Goal: Information Seeking & Learning: Learn about a topic

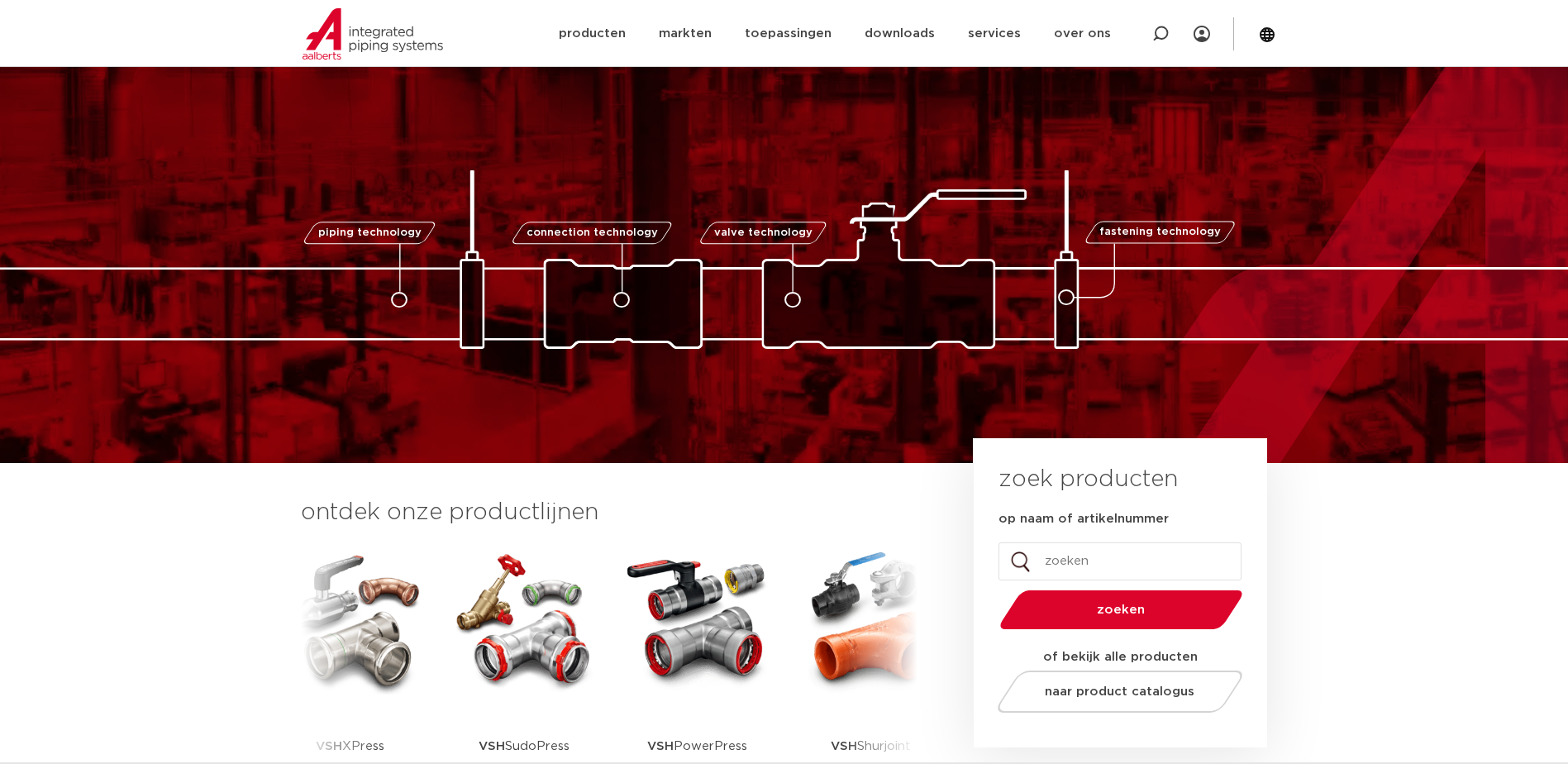
scroll to position [83, 0]
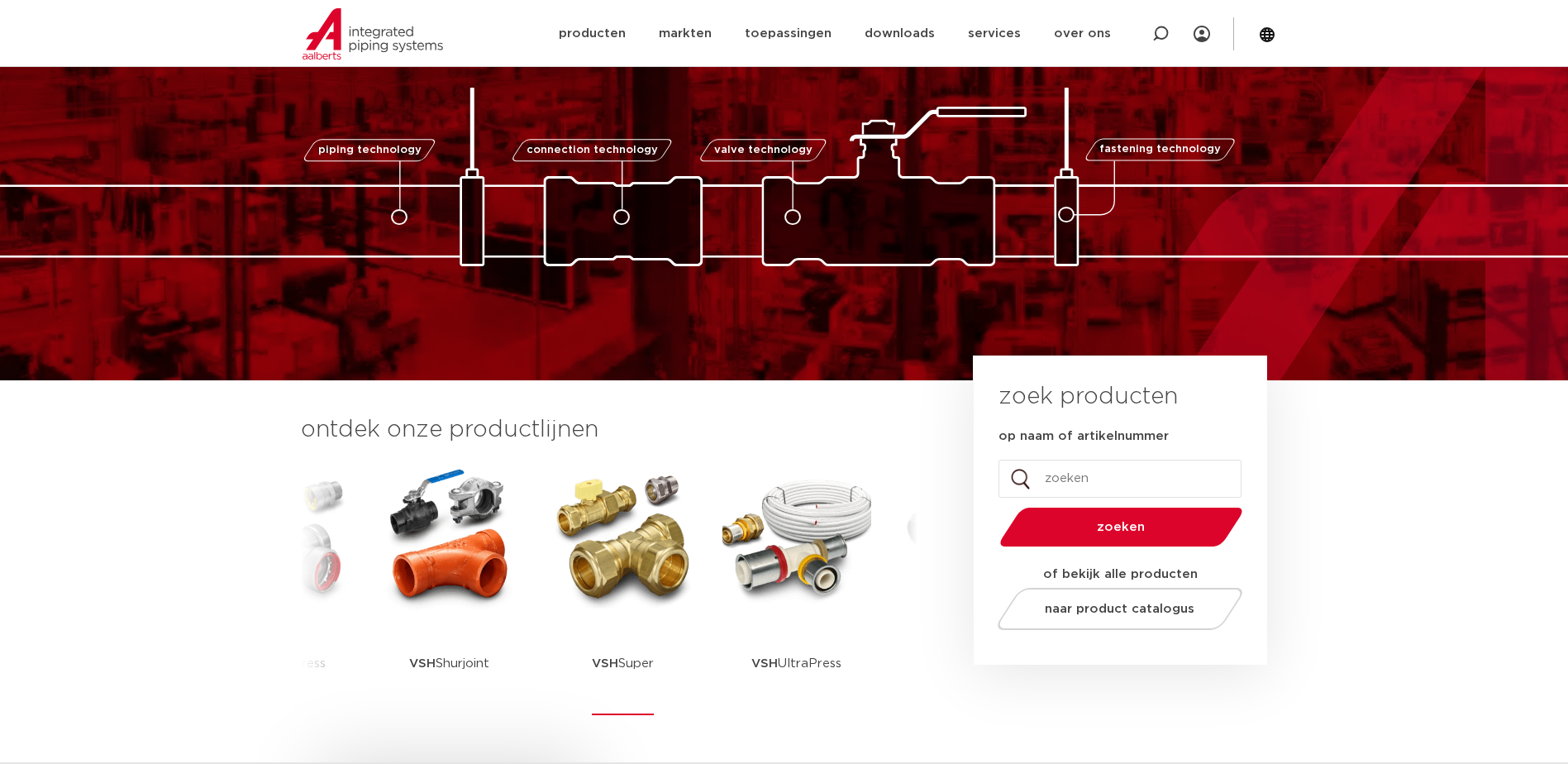
click at [650, 554] on img at bounding box center [623, 537] width 148 height 148
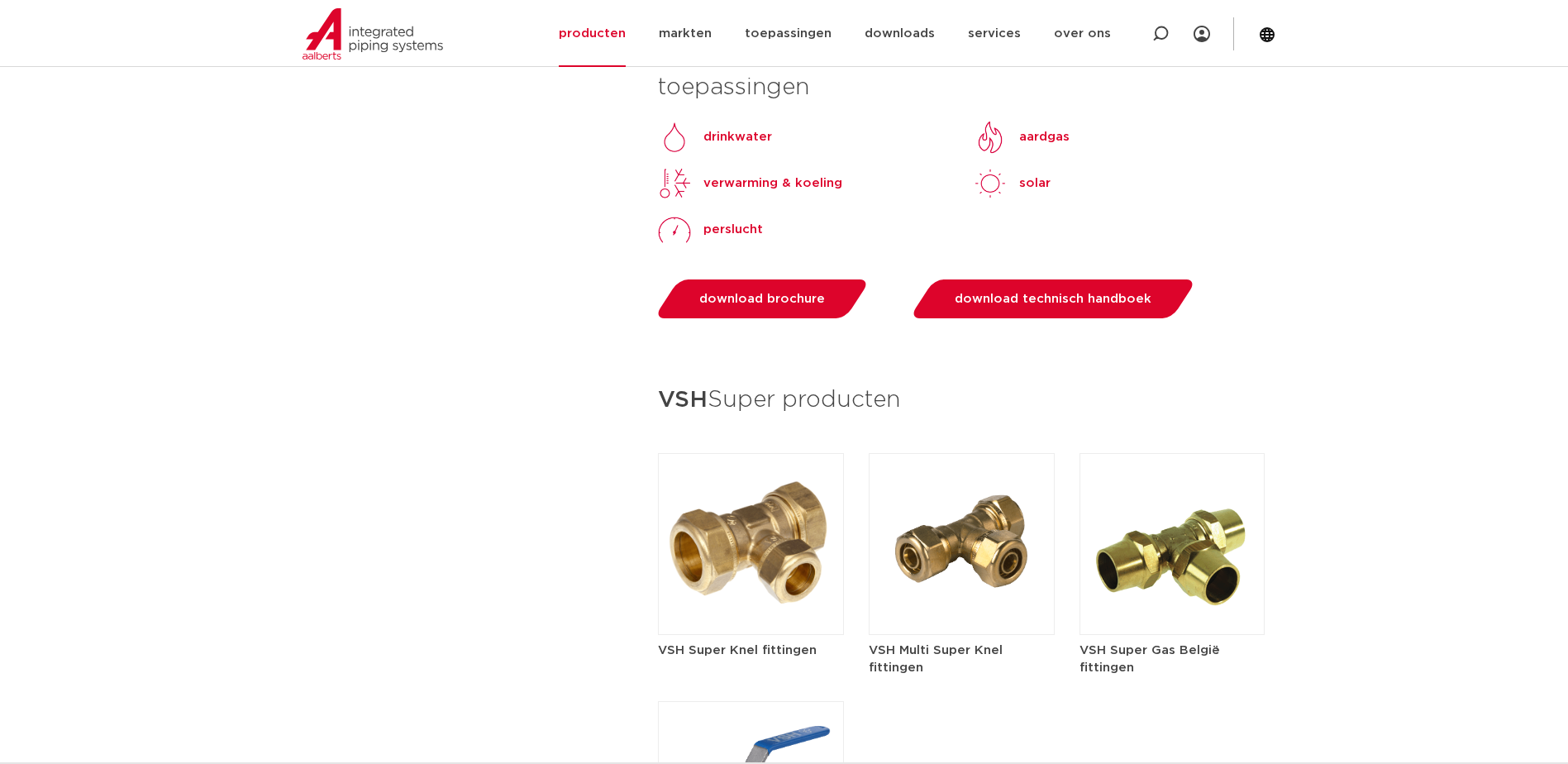
scroll to position [1984, 0]
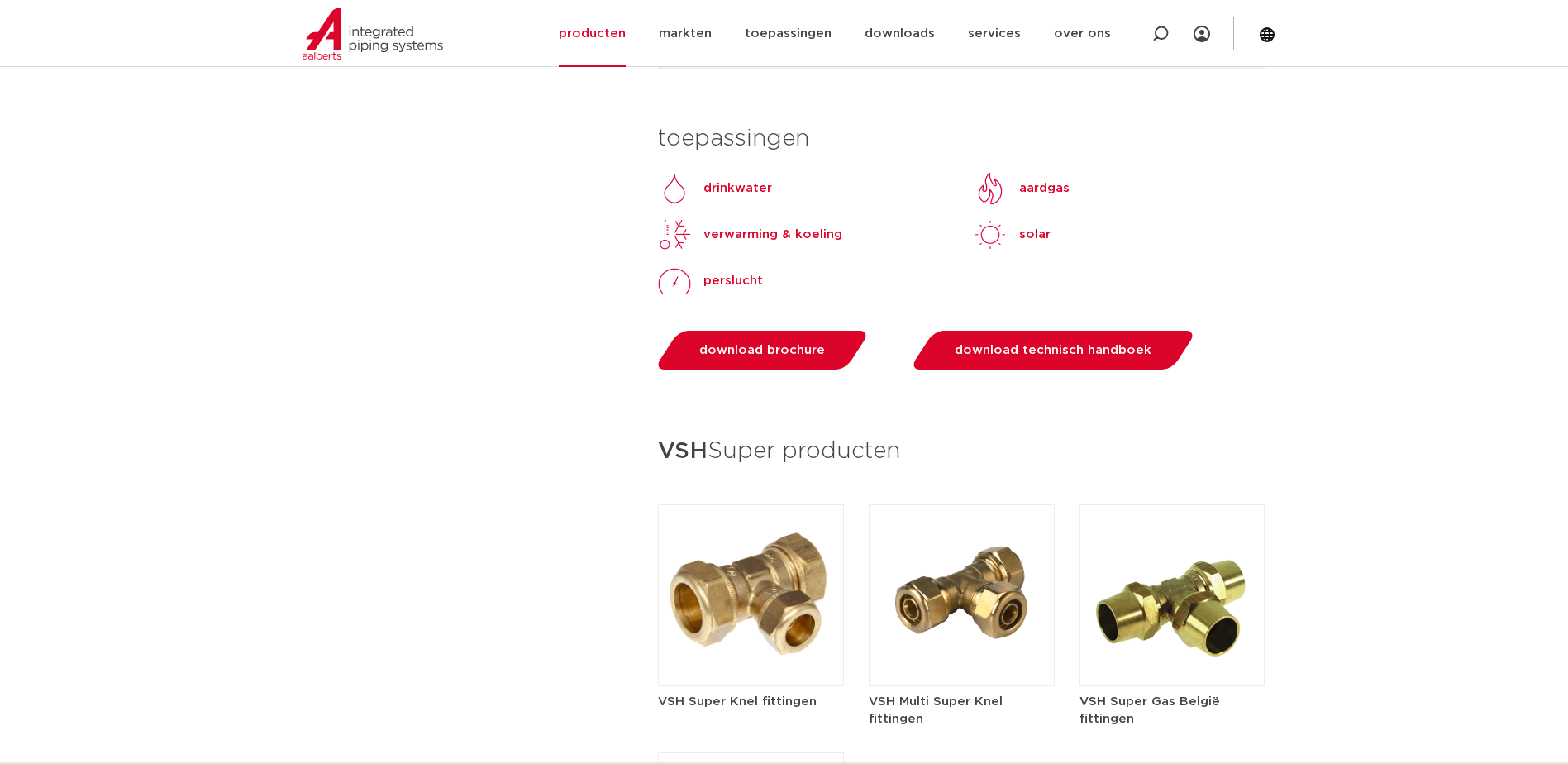
click at [747, 584] on img at bounding box center [751, 595] width 186 height 182
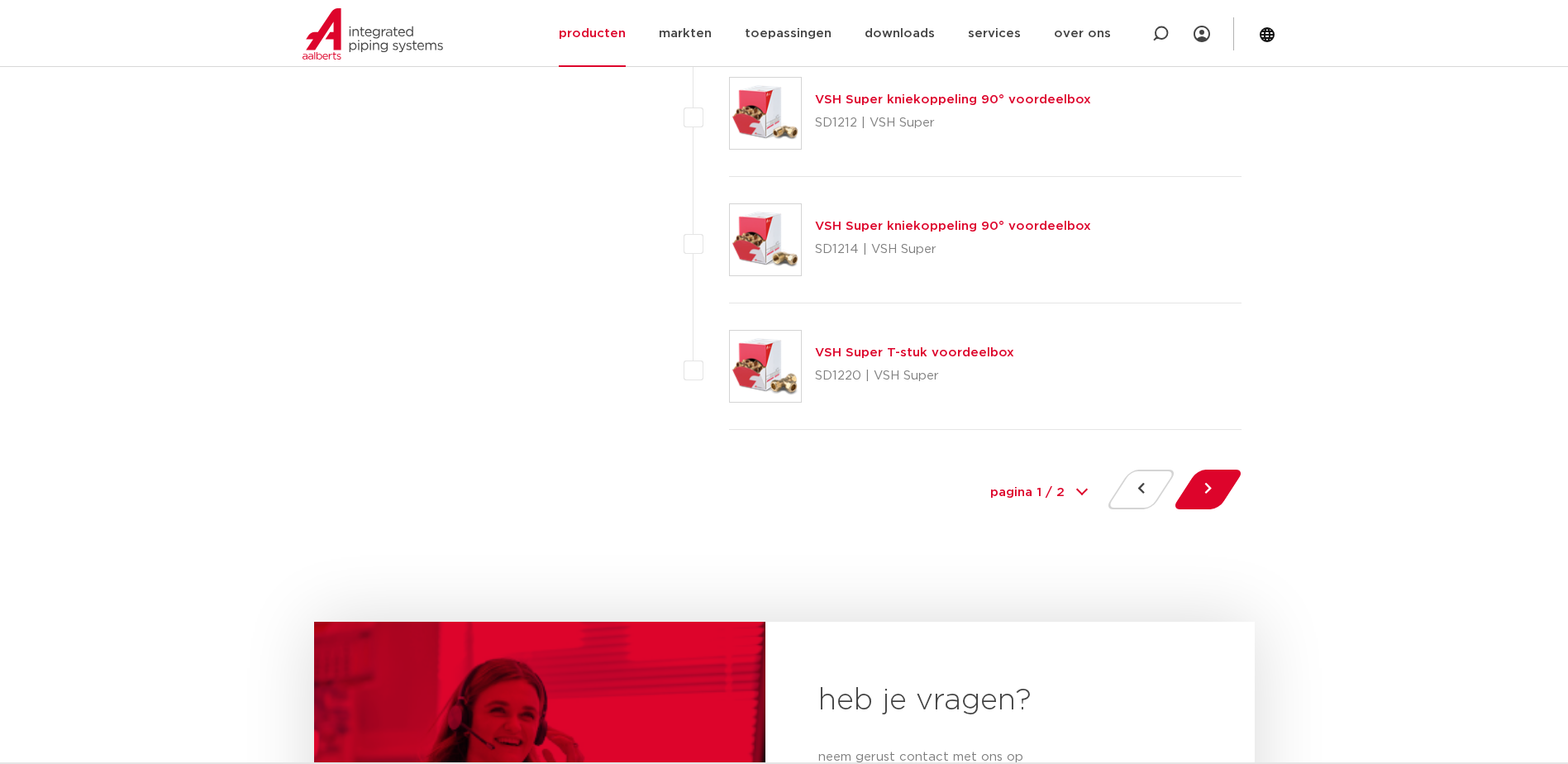
scroll to position [7761, 0]
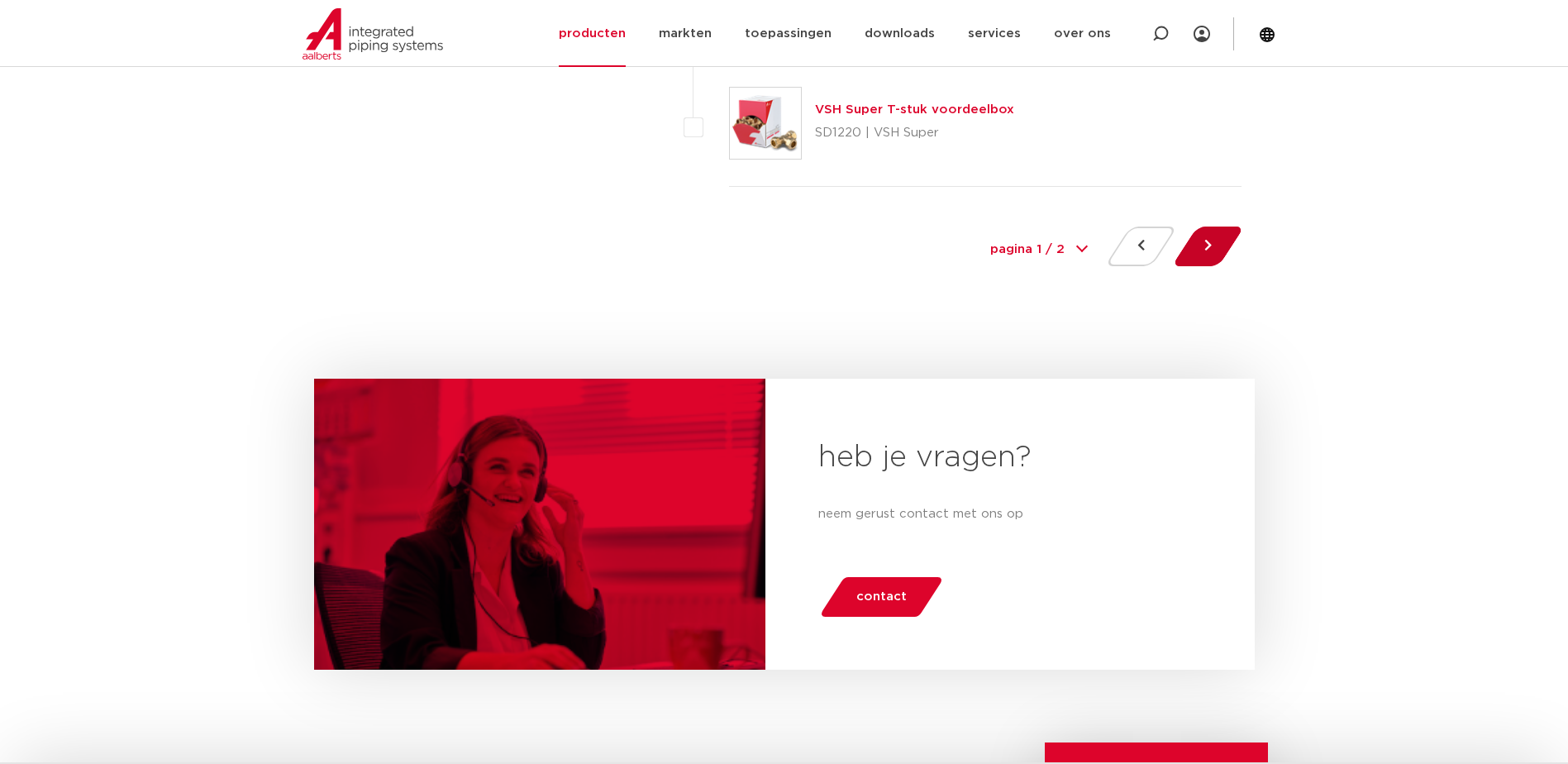
click at [1210, 247] on button at bounding box center [1208, 246] width 47 height 40
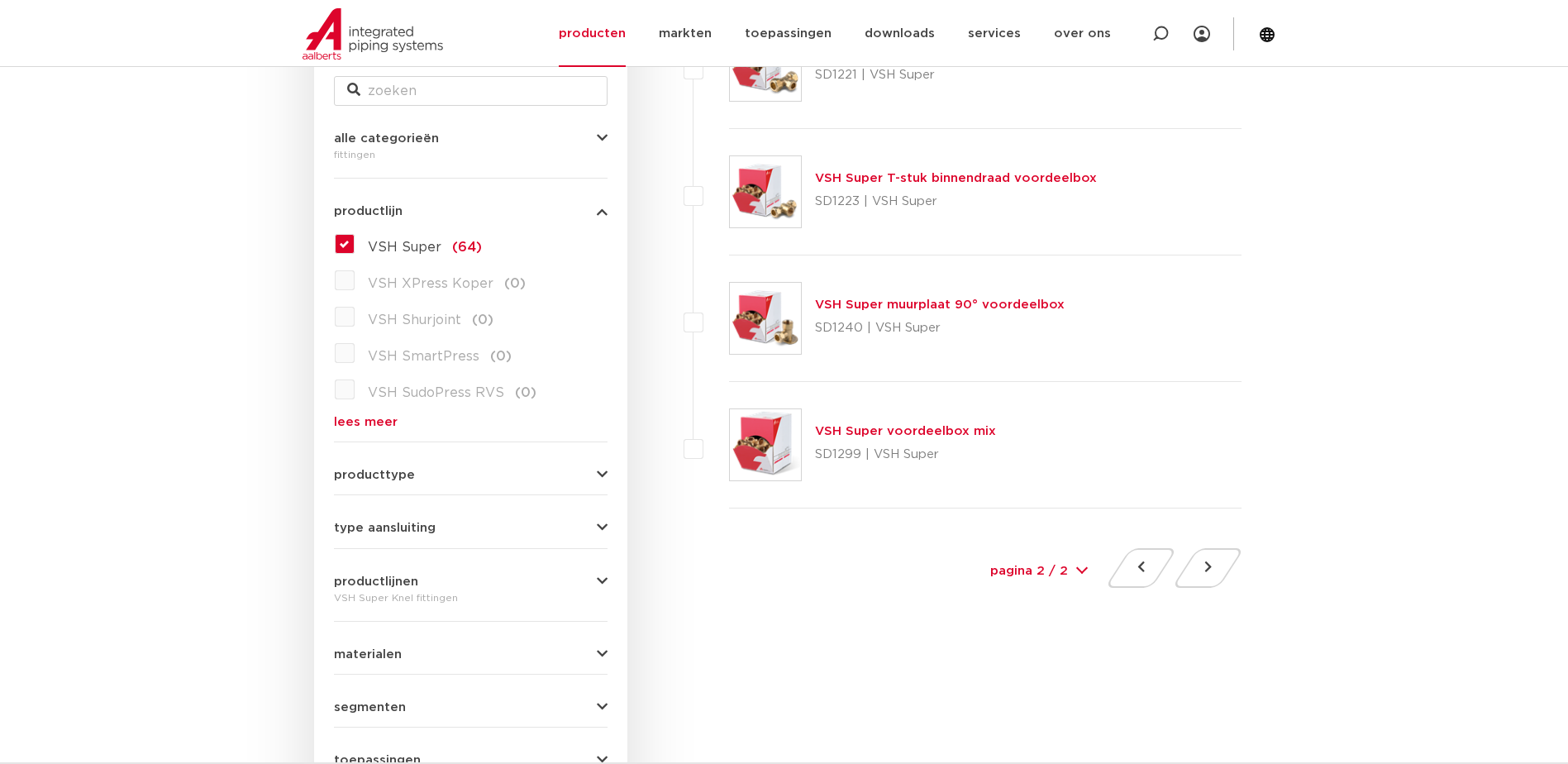
scroll to position [413, 0]
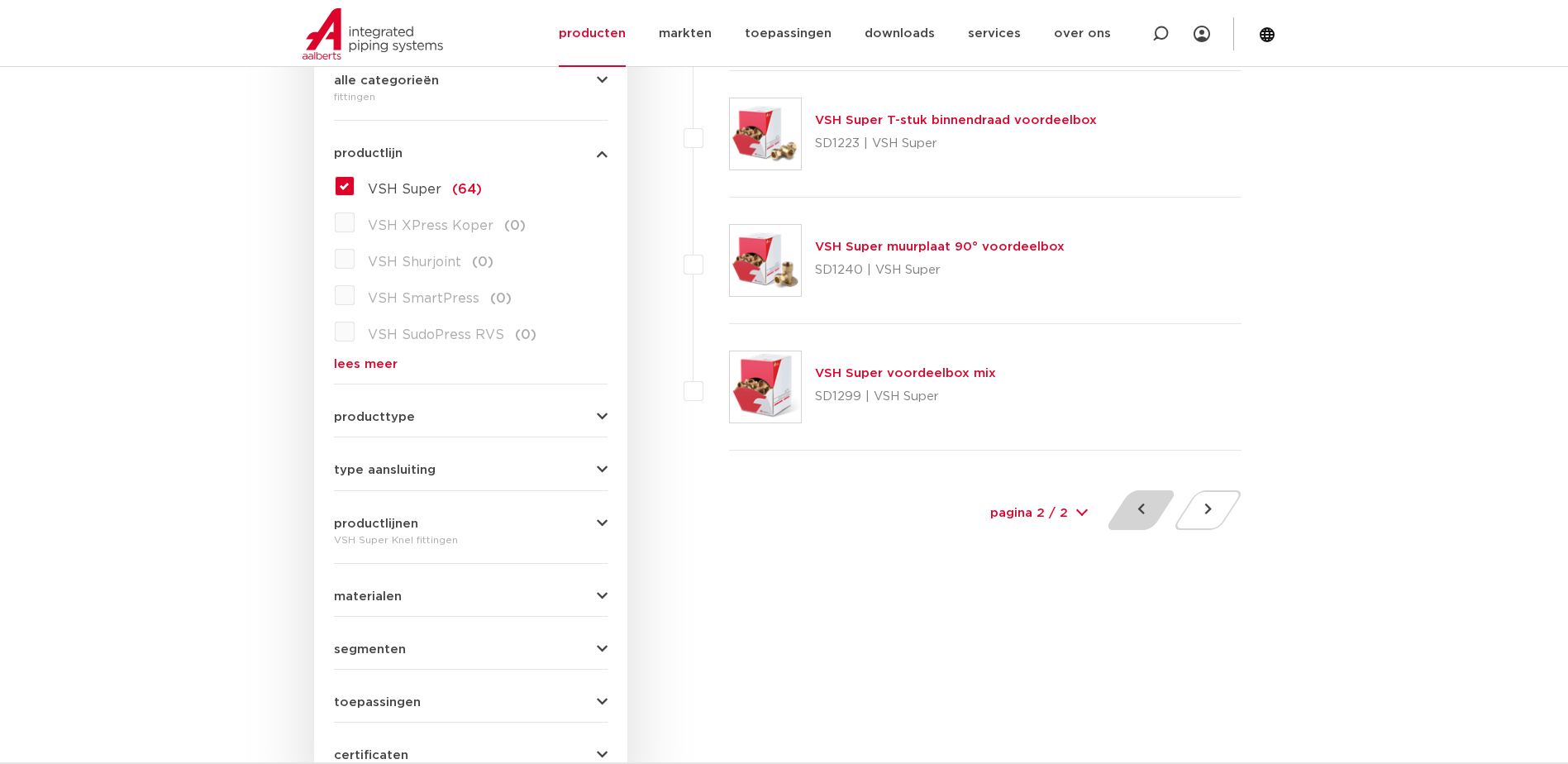
click at [1144, 513] on button at bounding box center [1141, 509] width 47 height 40
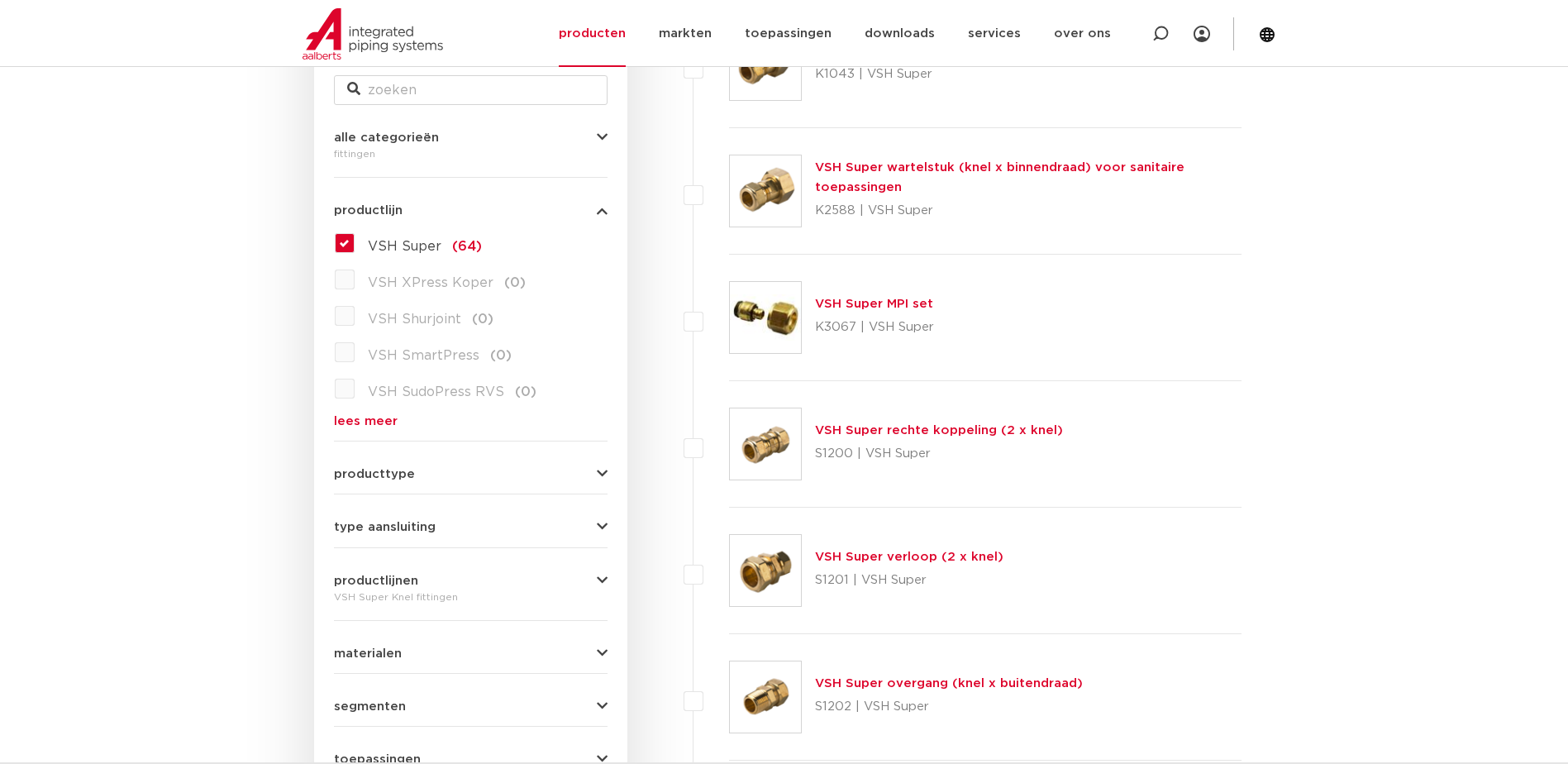
scroll to position [331, 0]
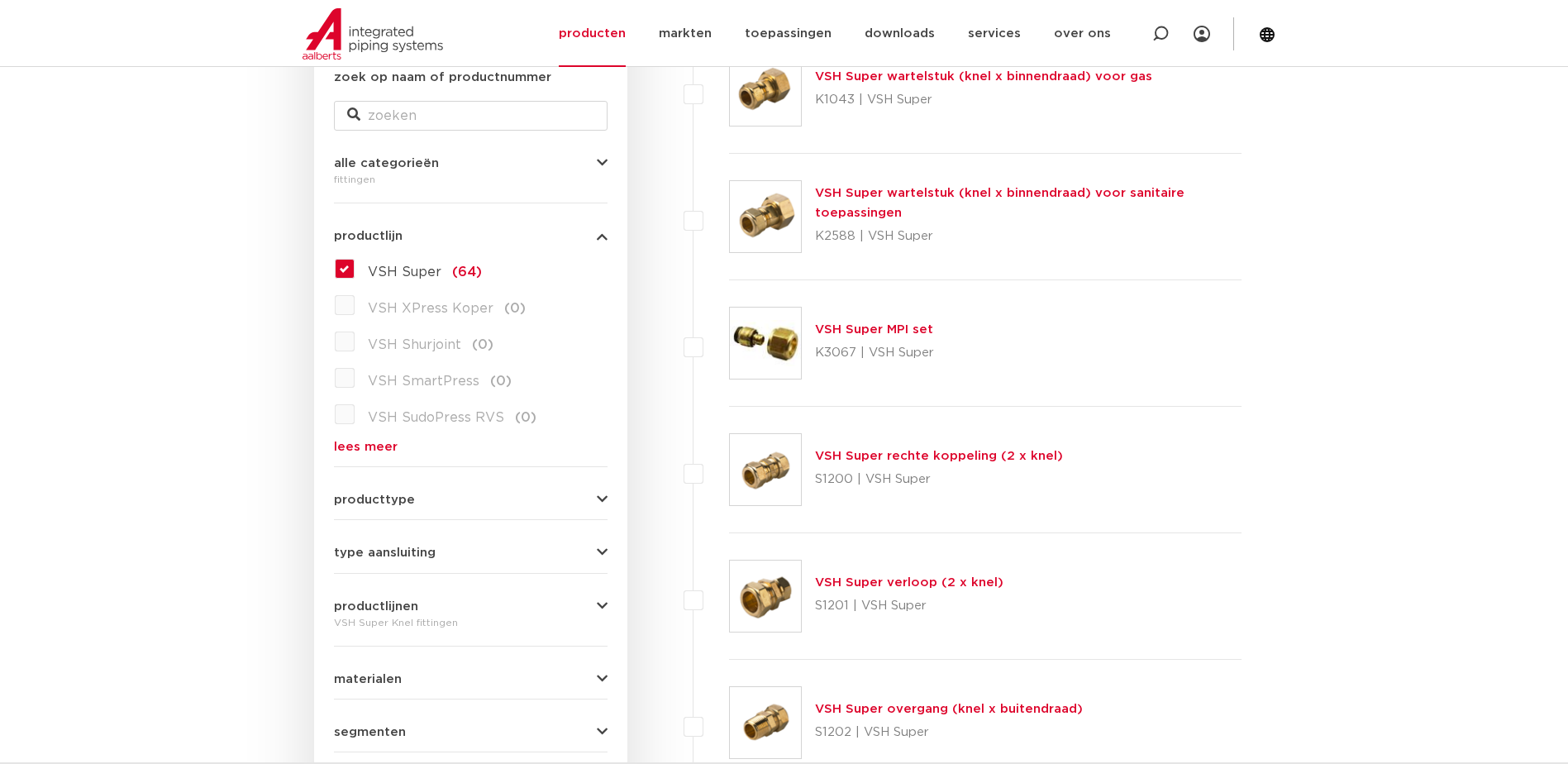
click at [597, 675] on icon "button" at bounding box center [602, 679] width 11 height 13
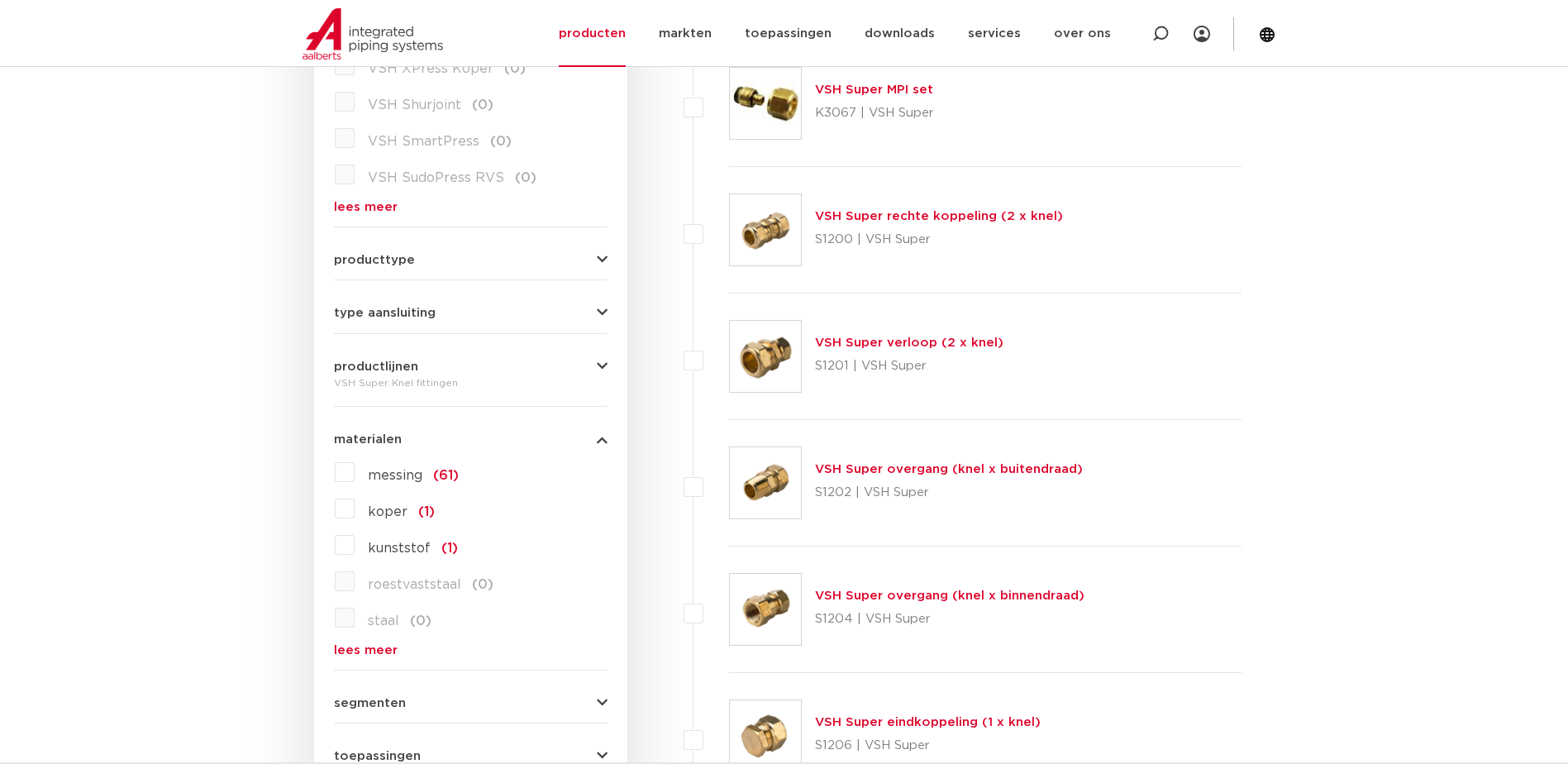
scroll to position [578, 0]
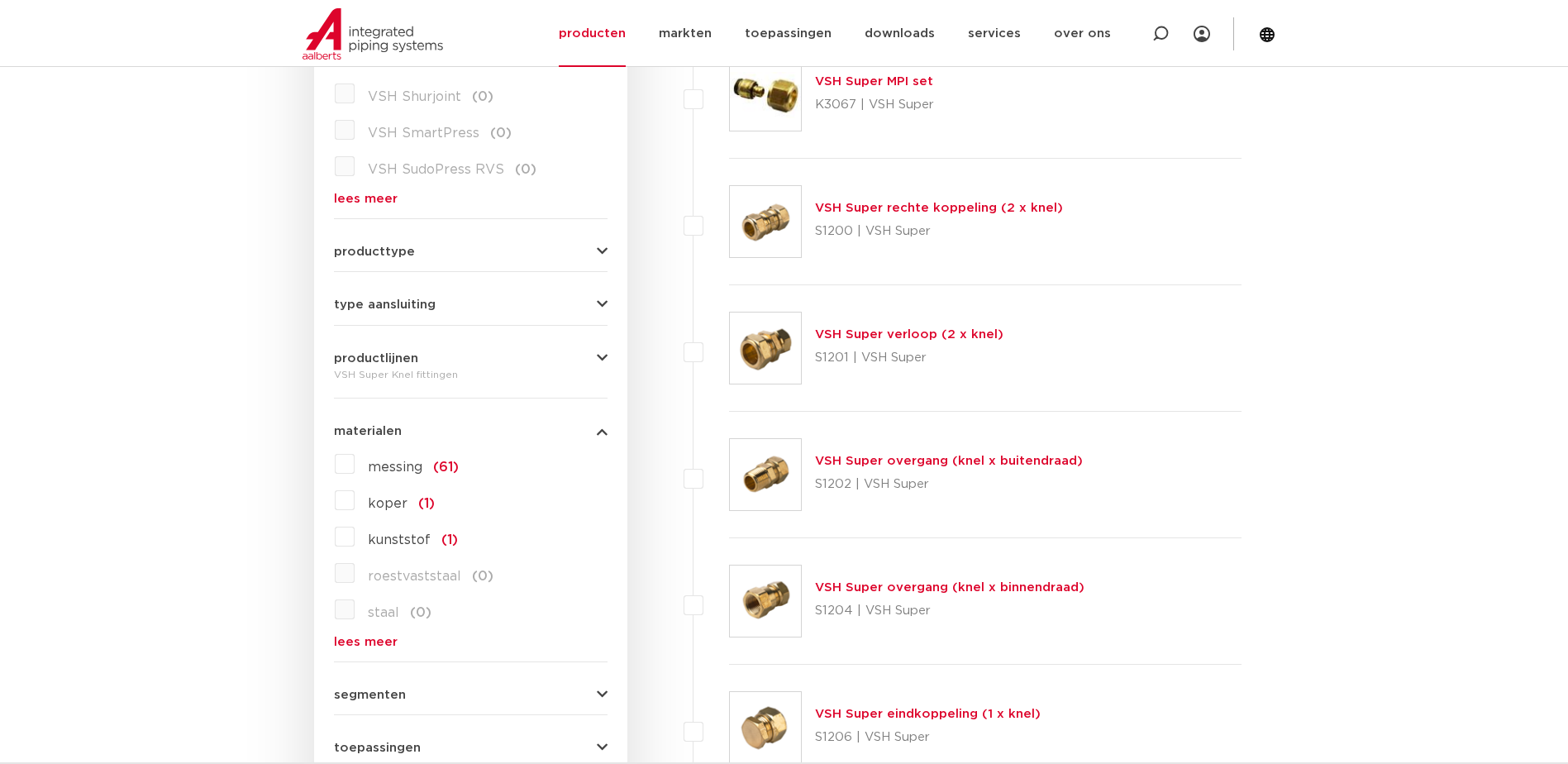
click at [386, 639] on link "lees meer" at bounding box center [470, 642] width 274 height 13
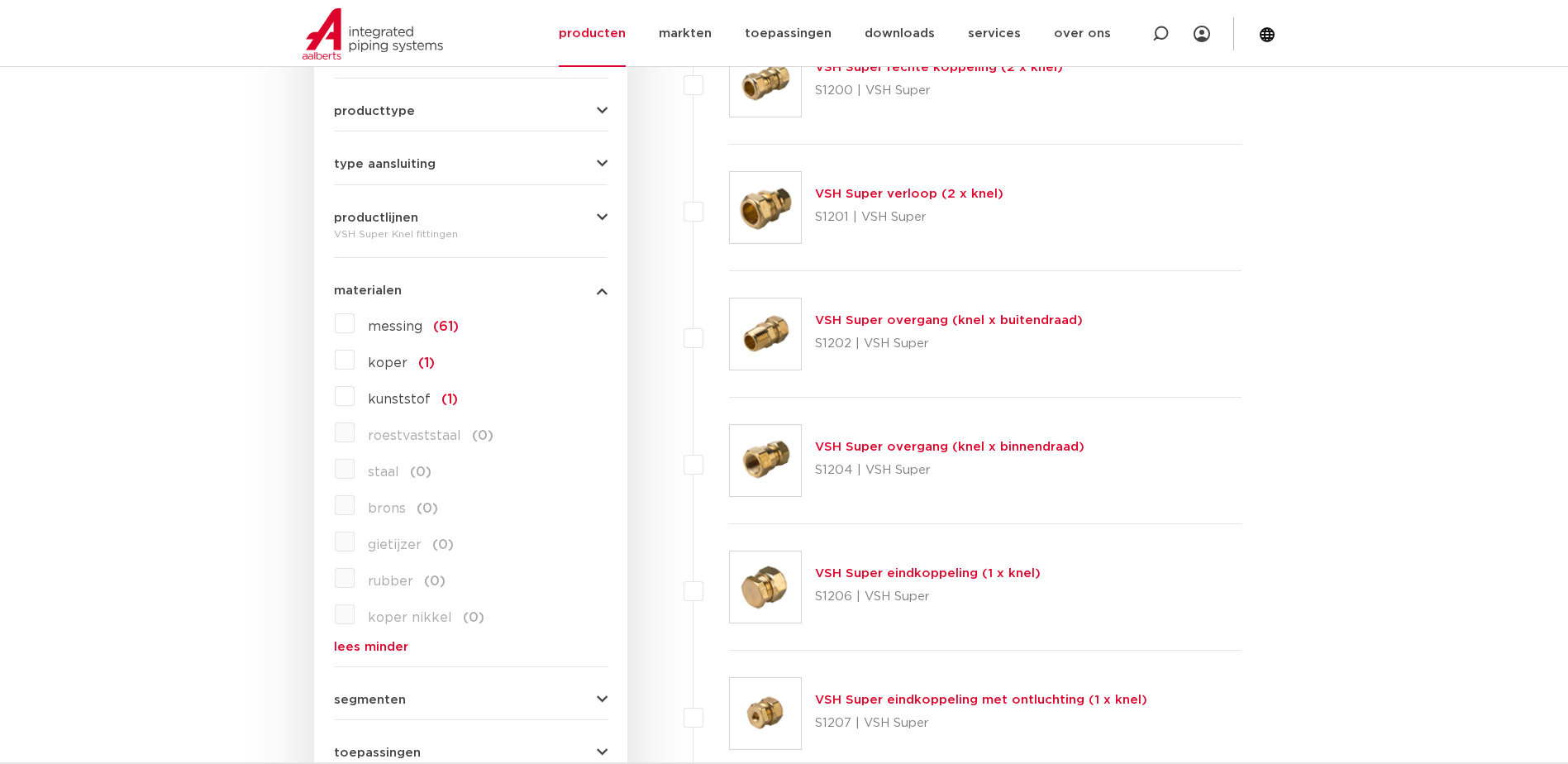
scroll to position [496, 0]
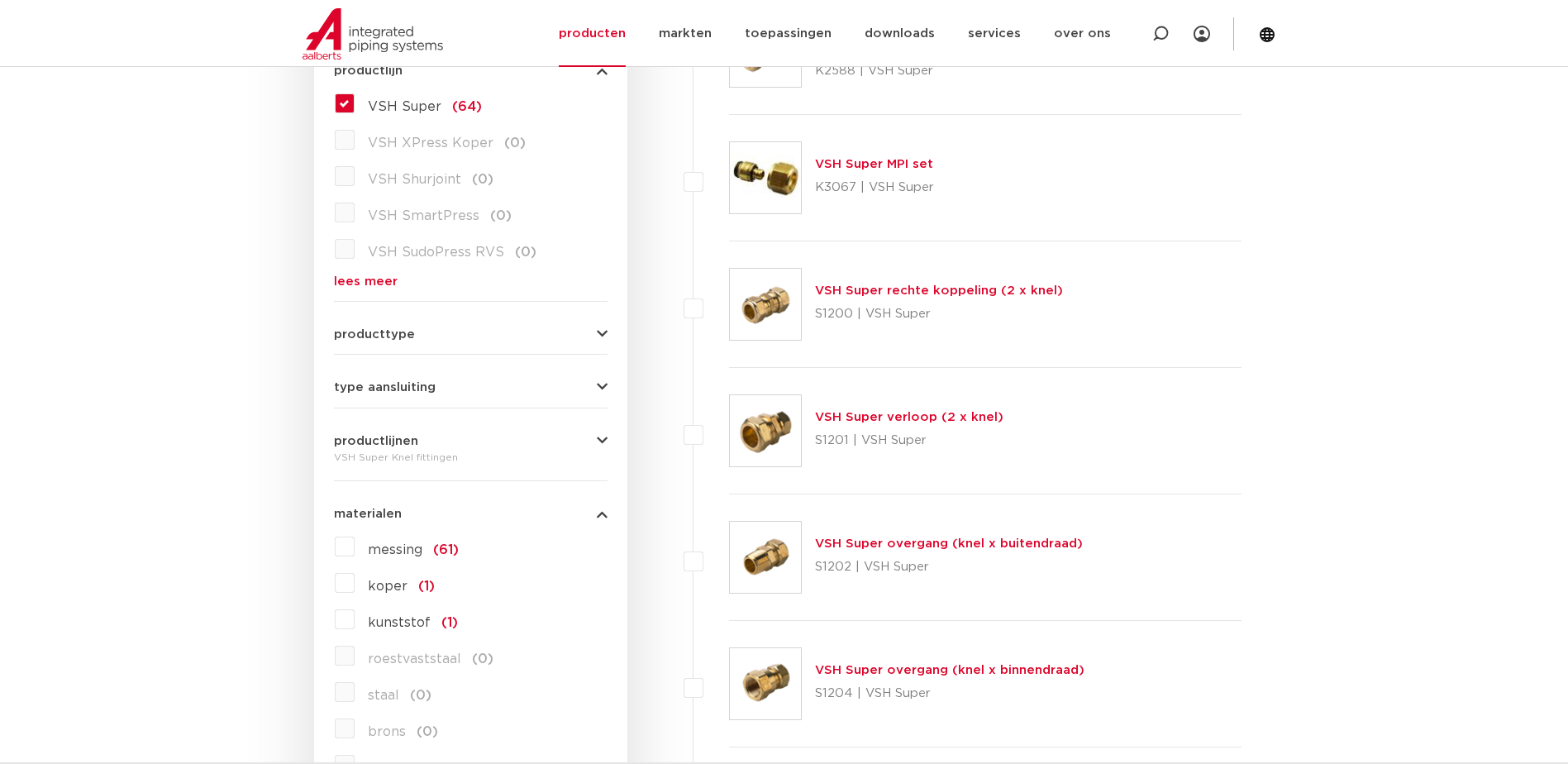
click at [851, 545] on link "VSH Super overgang (knel x buitendraad)" at bounding box center [949, 543] width 268 height 13
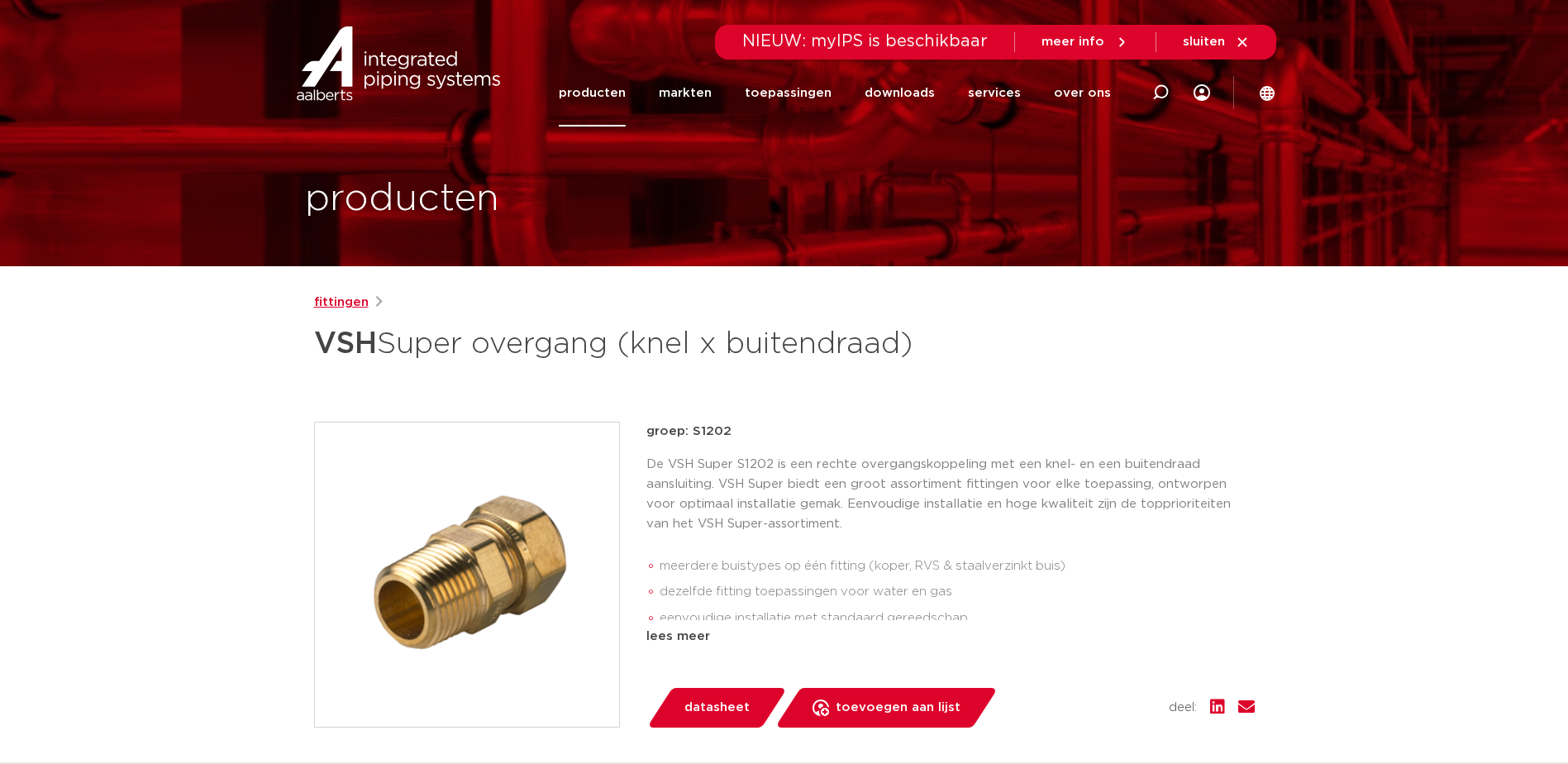
click at [338, 309] on link "fittingen" at bounding box center [341, 303] width 55 height 20
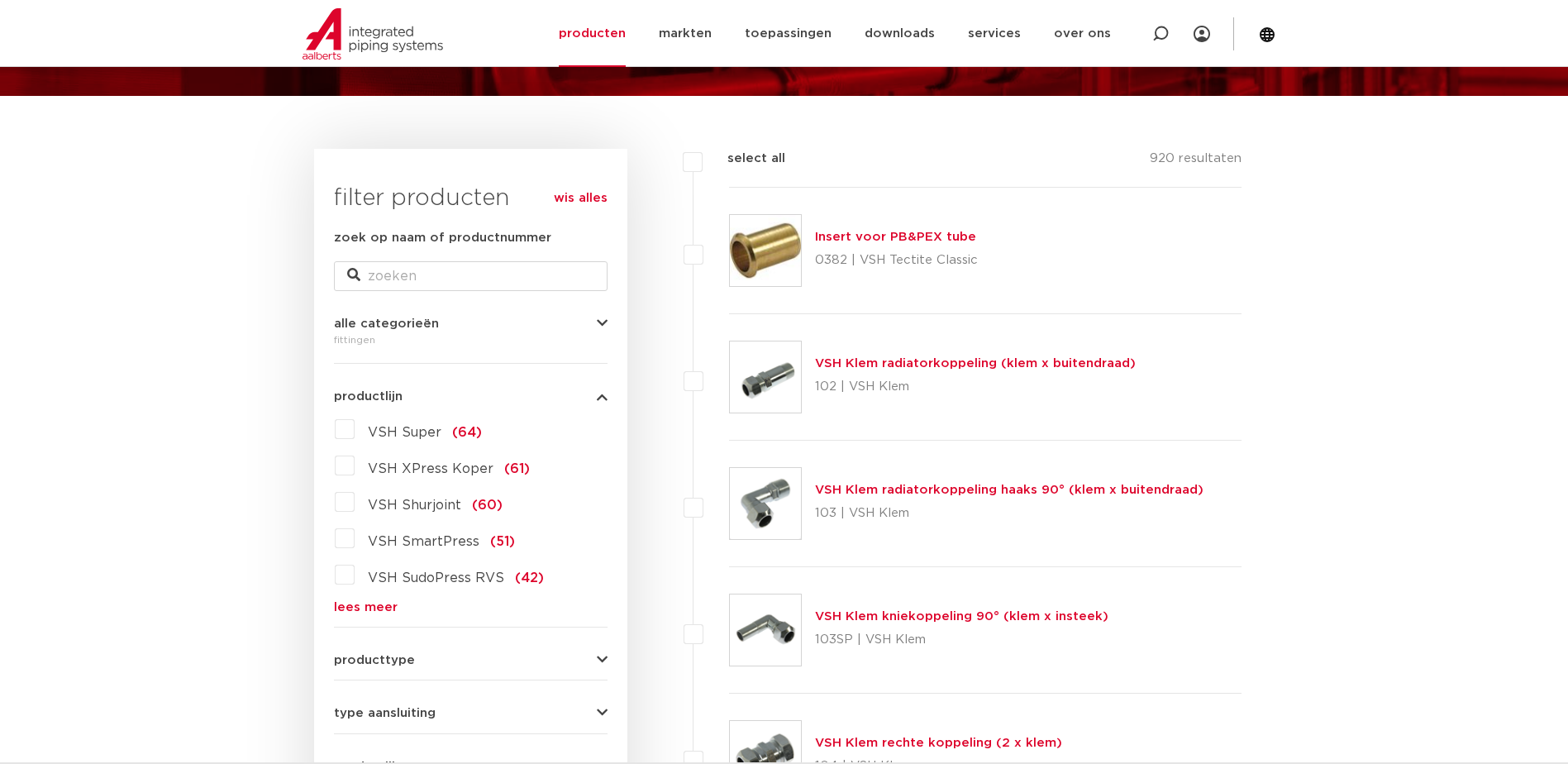
scroll to position [165, 0]
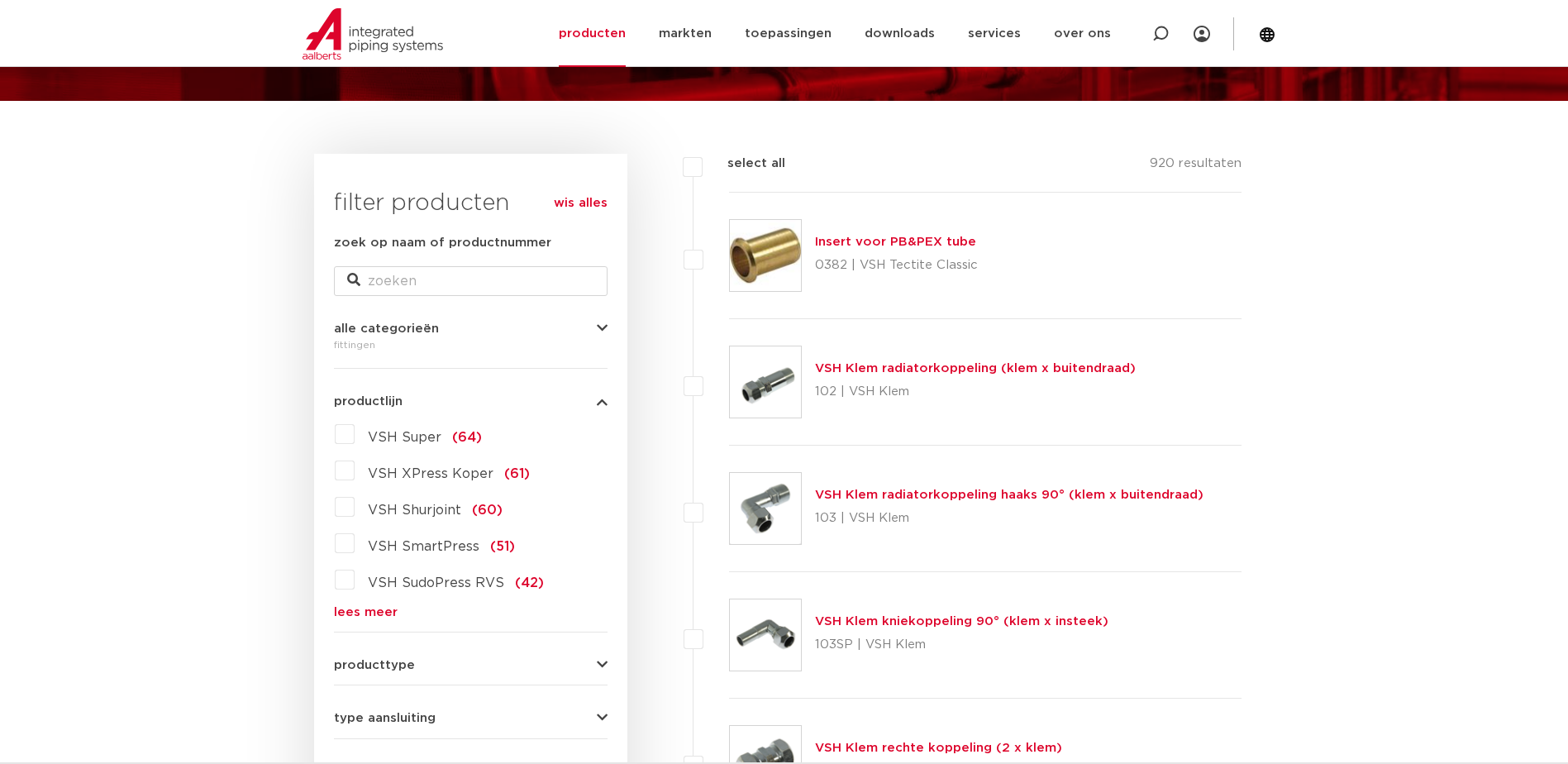
click at [370, 616] on link "lees meer" at bounding box center [470, 612] width 274 height 13
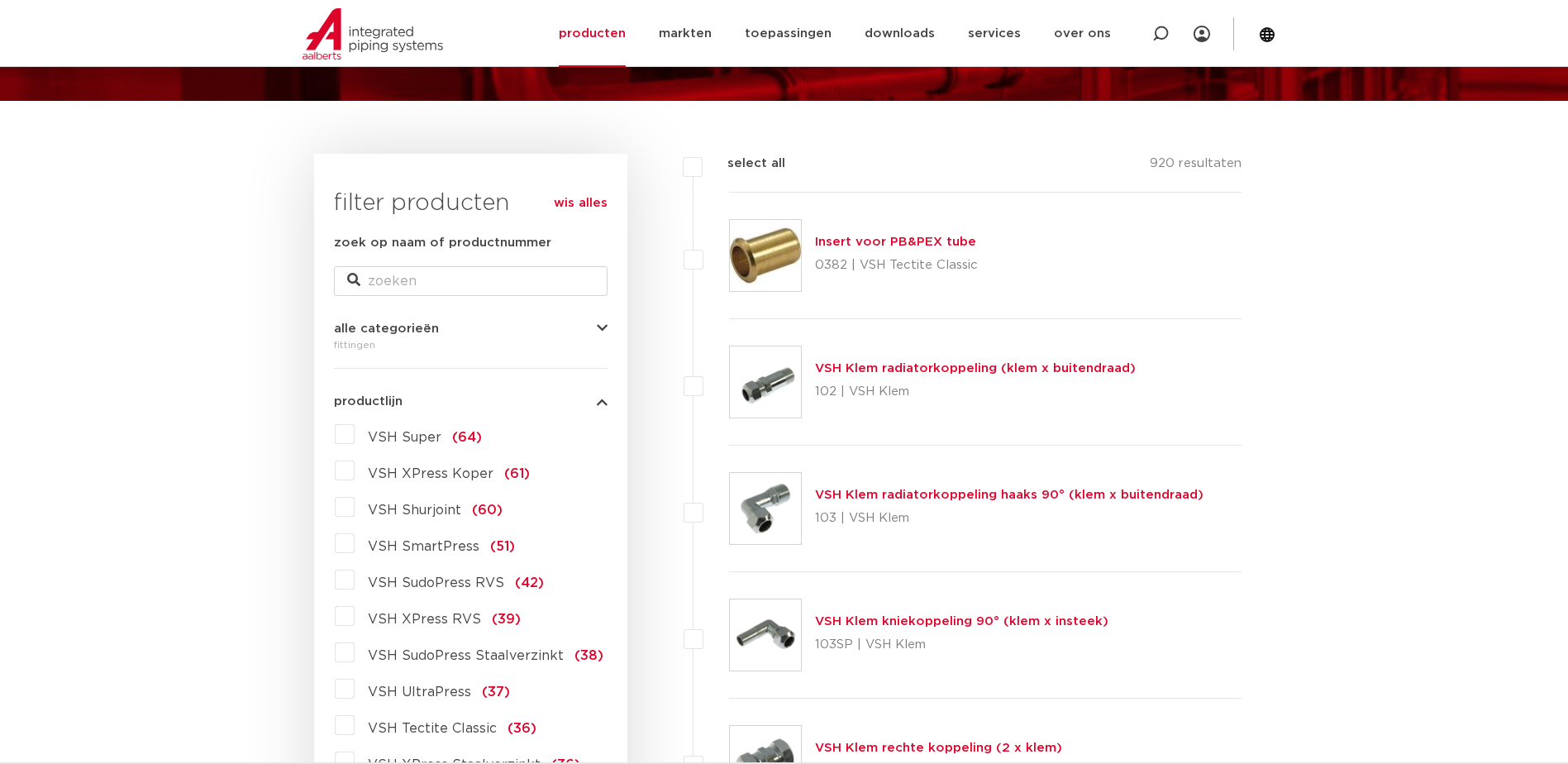
click at [402, 440] on span "VSH Super" at bounding box center [404, 438] width 73 height 13
click at [0, 0] on input "VSH Super (64)" at bounding box center [0, 0] width 0 height 0
